Goal: Download file/media

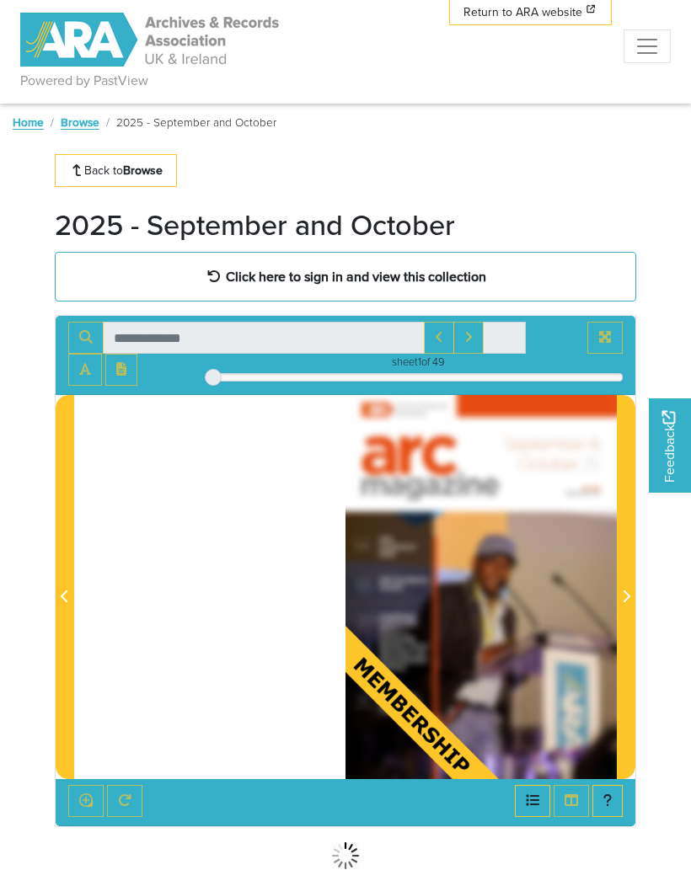
click at [486, 286] on strong "Click here to sign in and view this collection" at bounding box center [356, 276] width 260 height 19
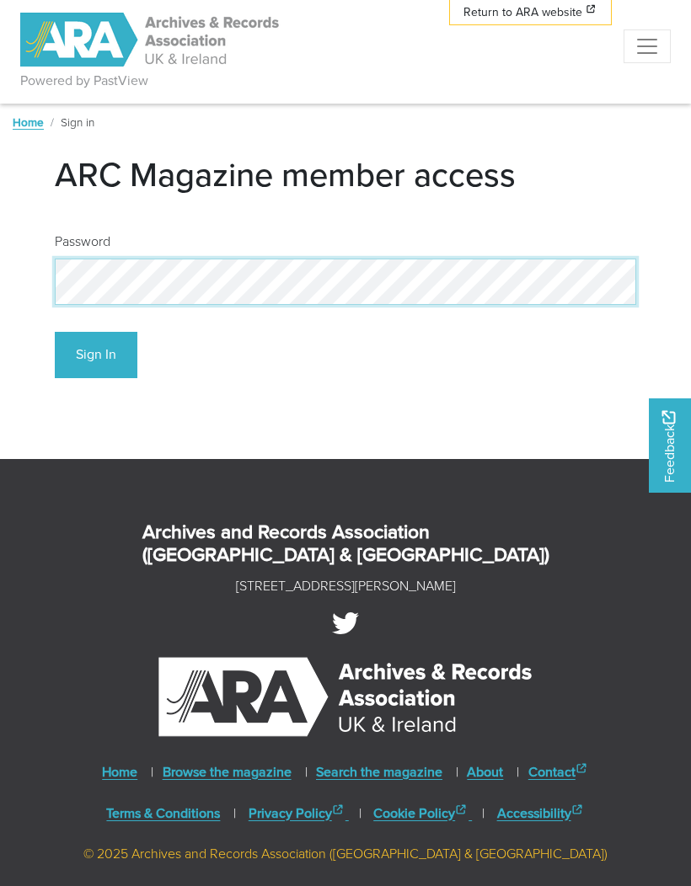
click at [95, 354] on button "Sign In" at bounding box center [96, 355] width 83 height 46
click at [119, 361] on button "Sign In" at bounding box center [96, 355] width 83 height 46
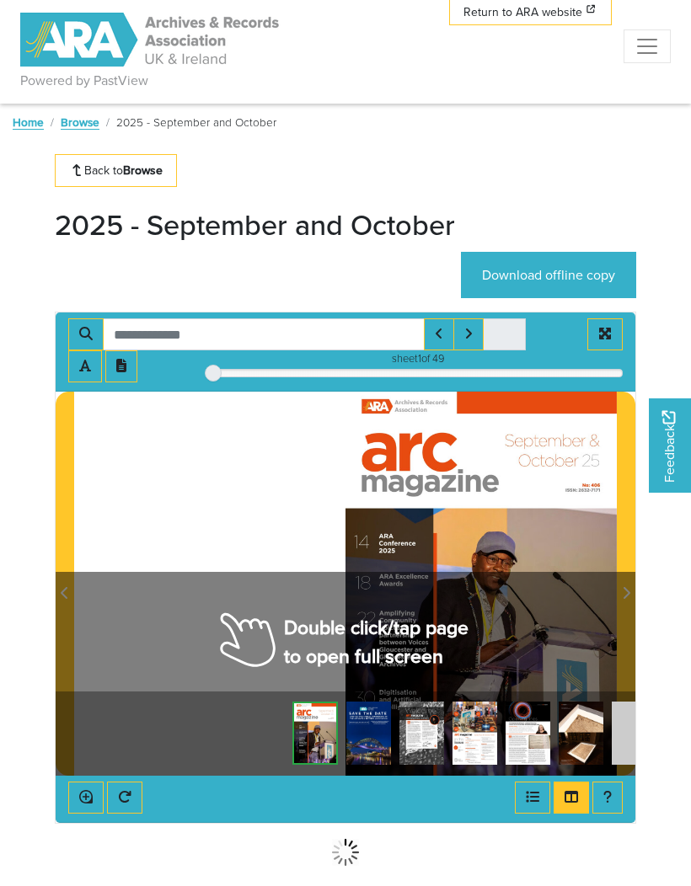
click at [575, 280] on link "Download offline copy" at bounding box center [548, 275] width 175 height 46
